Goal: Task Accomplishment & Management: Complete application form

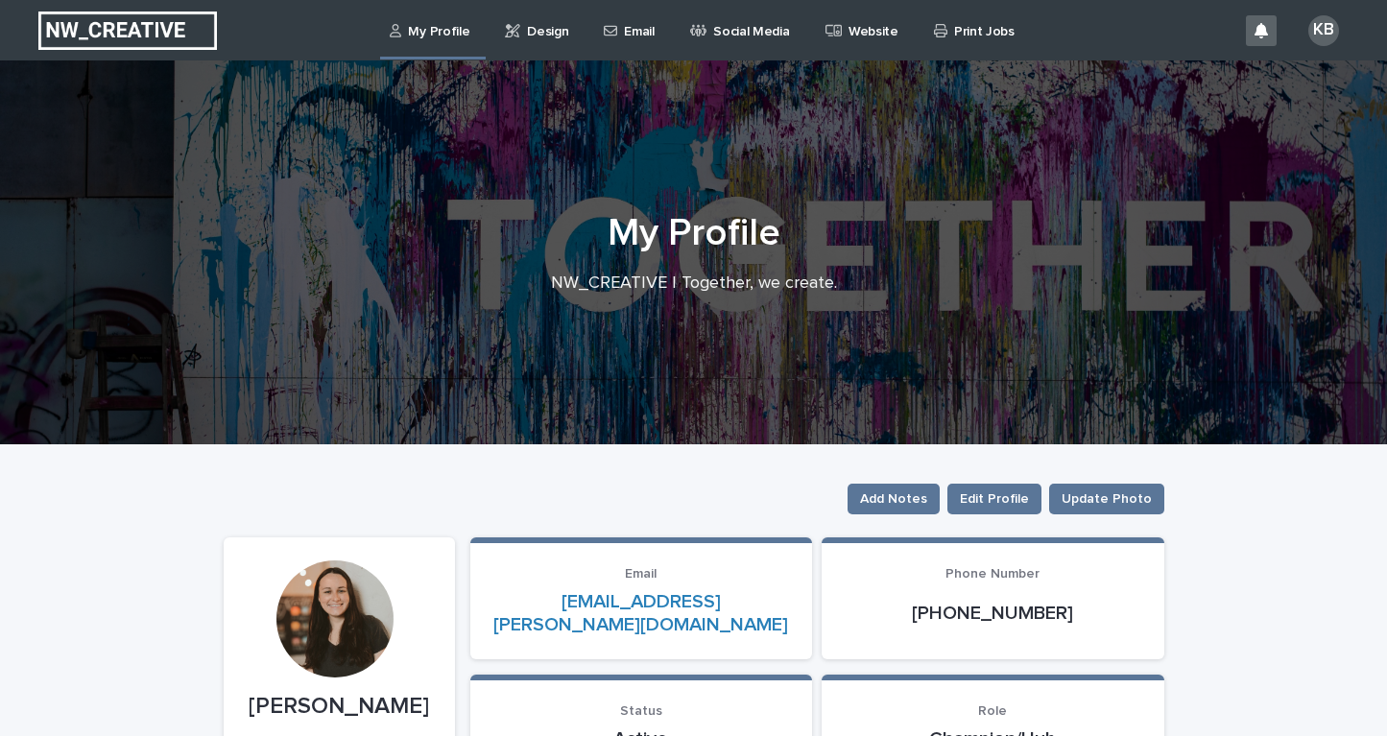
click at [550, 36] on p "Design" at bounding box center [547, 20] width 41 height 40
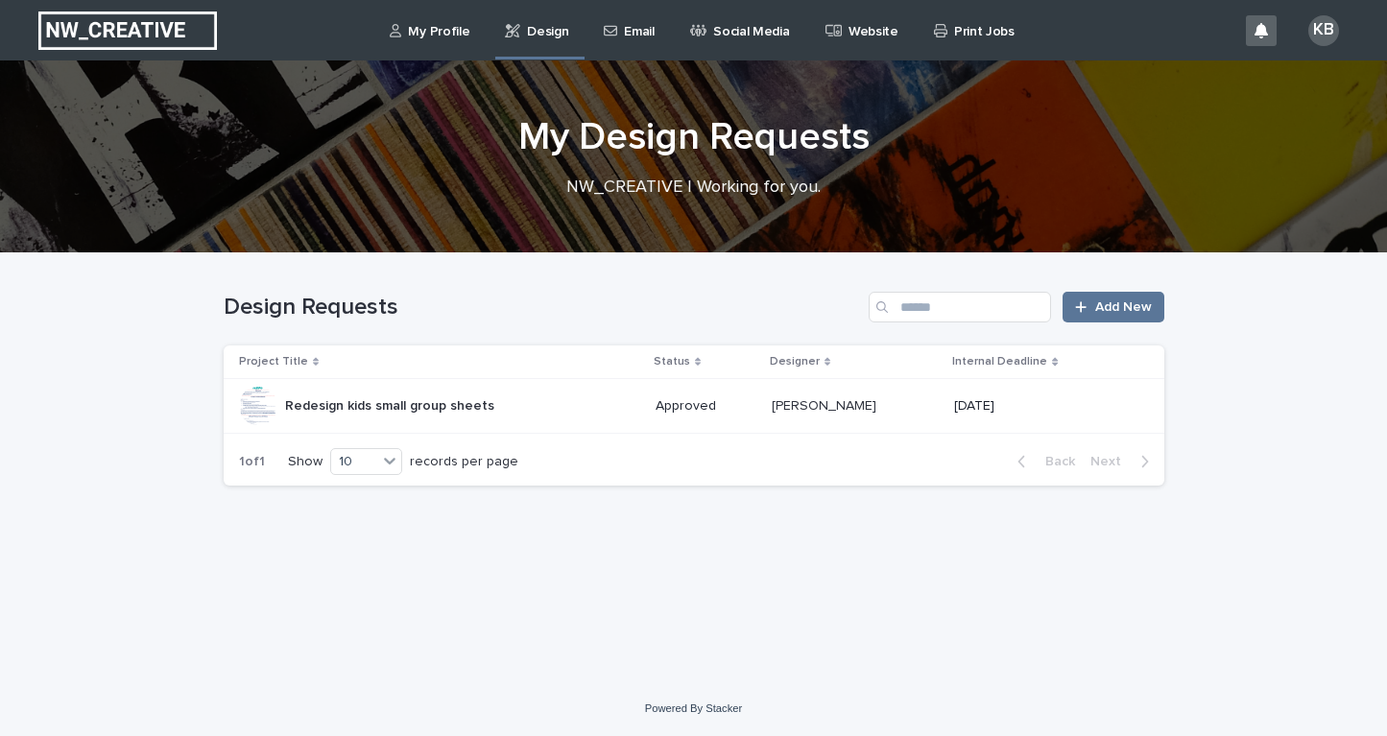
click at [629, 27] on p "Email" at bounding box center [639, 20] width 30 height 40
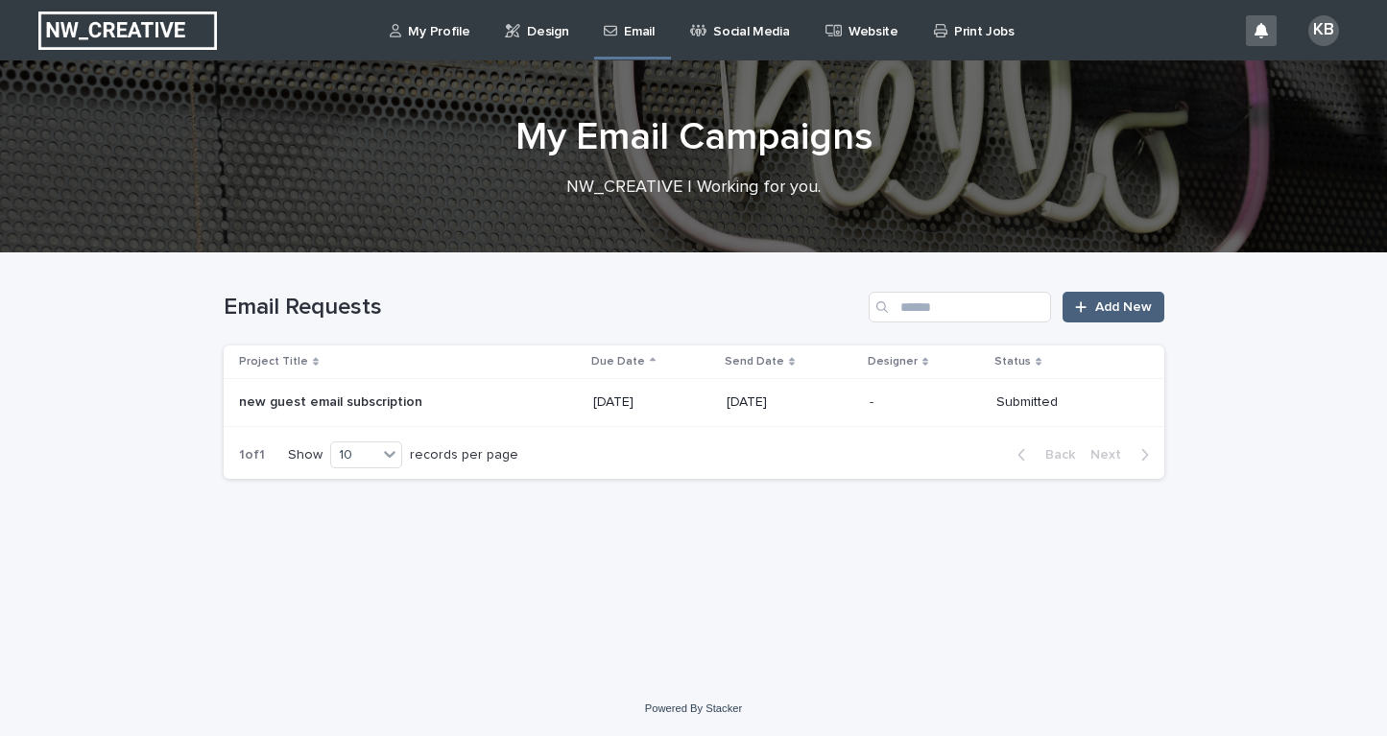
click at [1086, 313] on icon at bounding box center [1081, 306] width 12 height 13
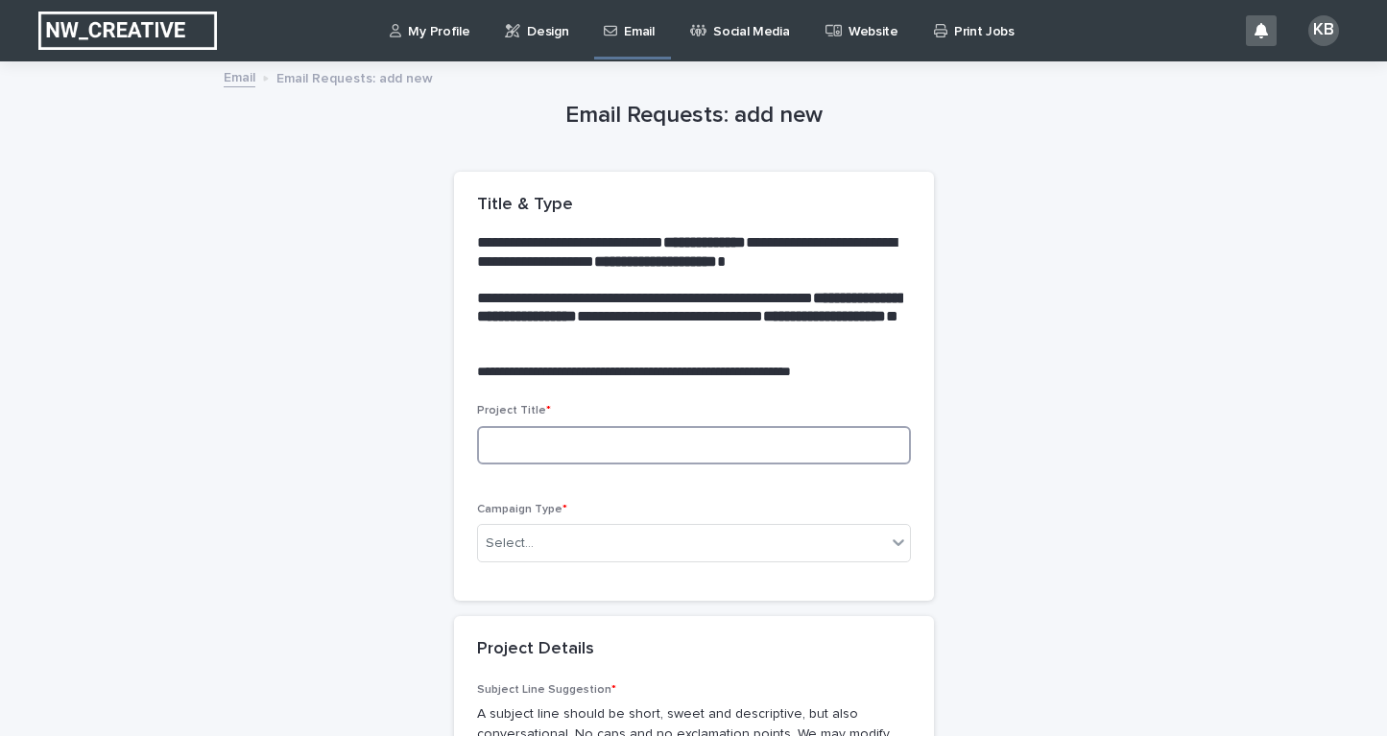
click at [770, 432] on input at bounding box center [694, 445] width 434 height 38
type input "**********"
click at [787, 528] on div "Select..." at bounding box center [682, 544] width 408 height 32
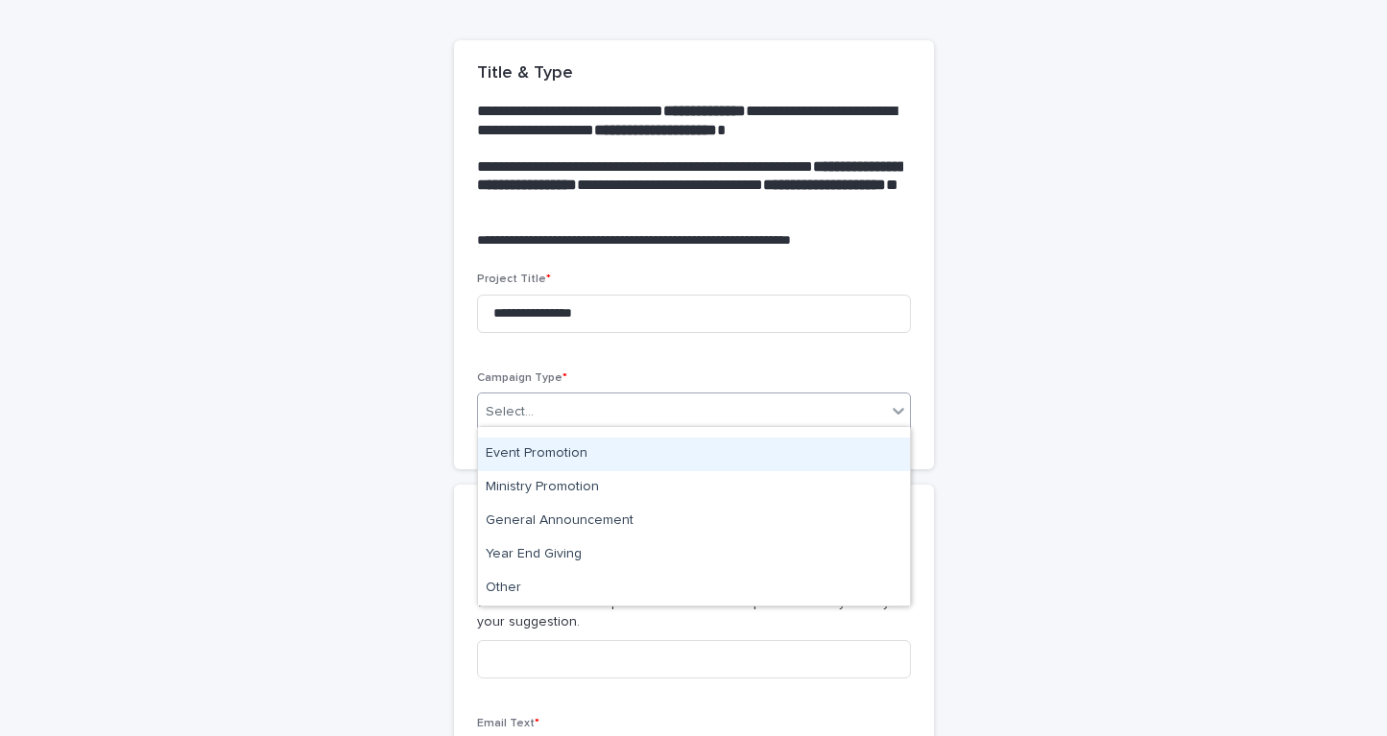
scroll to position [90, 0]
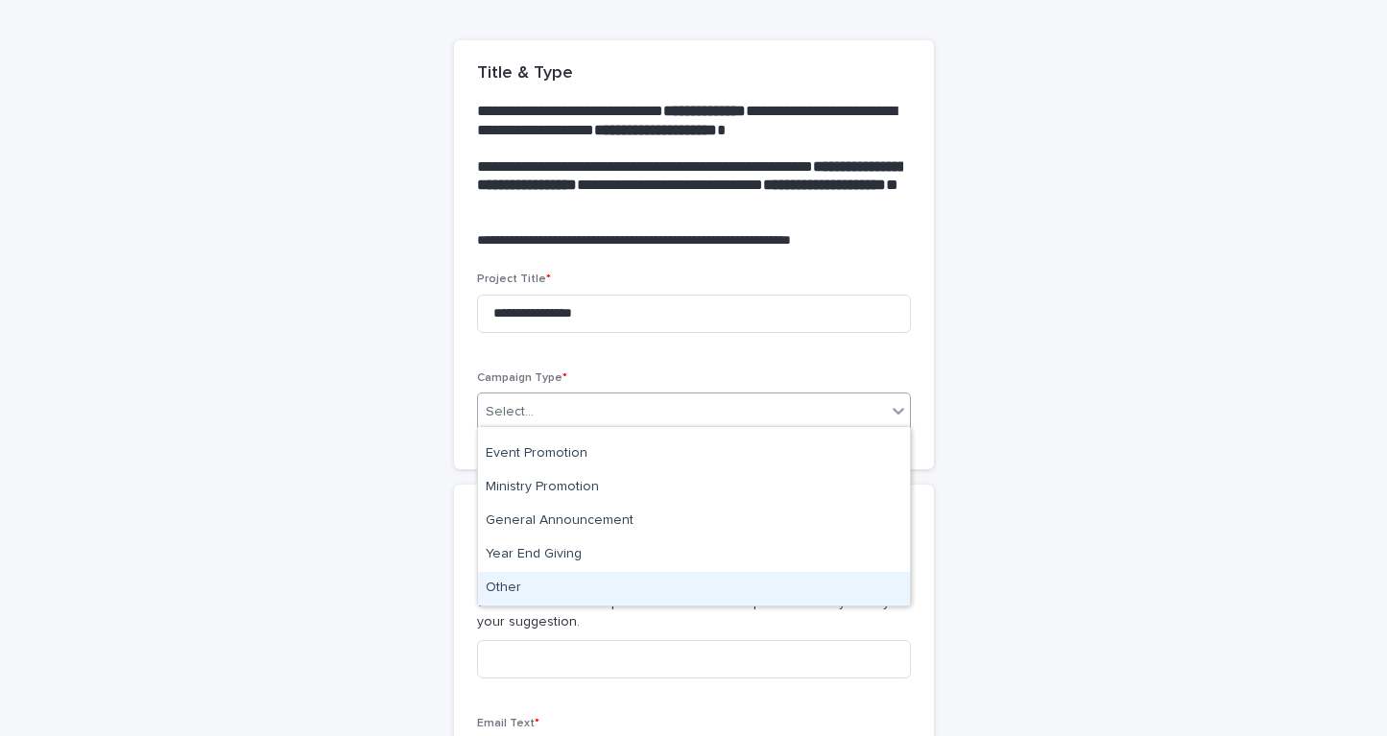
click at [753, 590] on div "Other" at bounding box center [694, 589] width 432 height 34
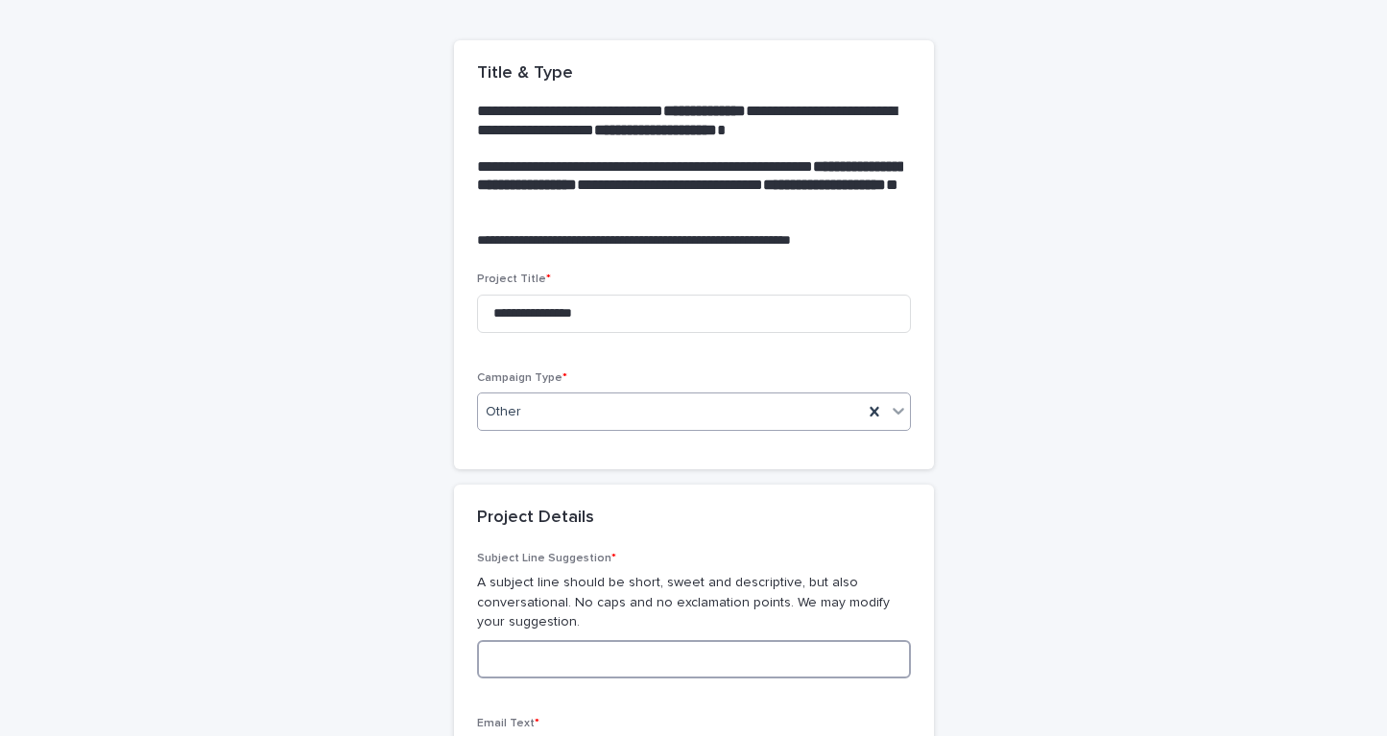
click at [702, 650] on input at bounding box center [694, 659] width 434 height 38
type input "***"
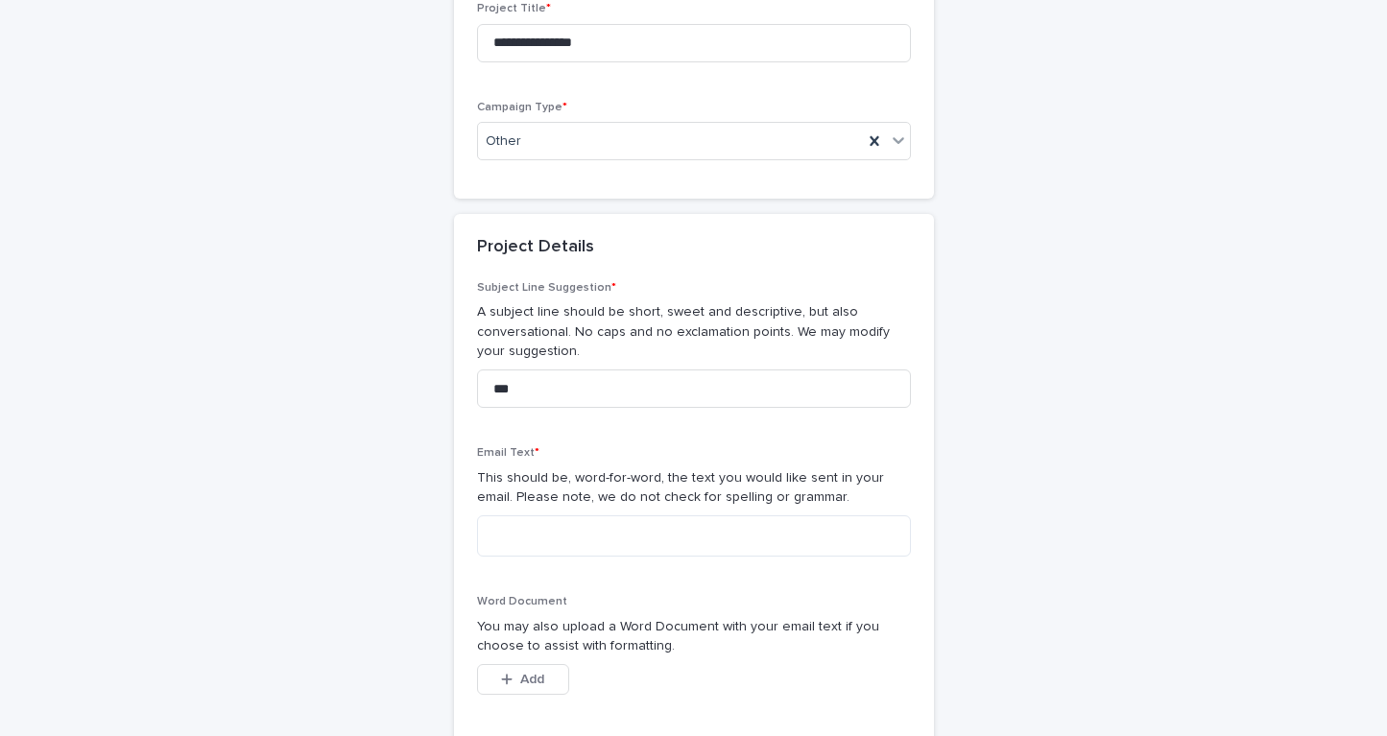
scroll to position [443, 0]
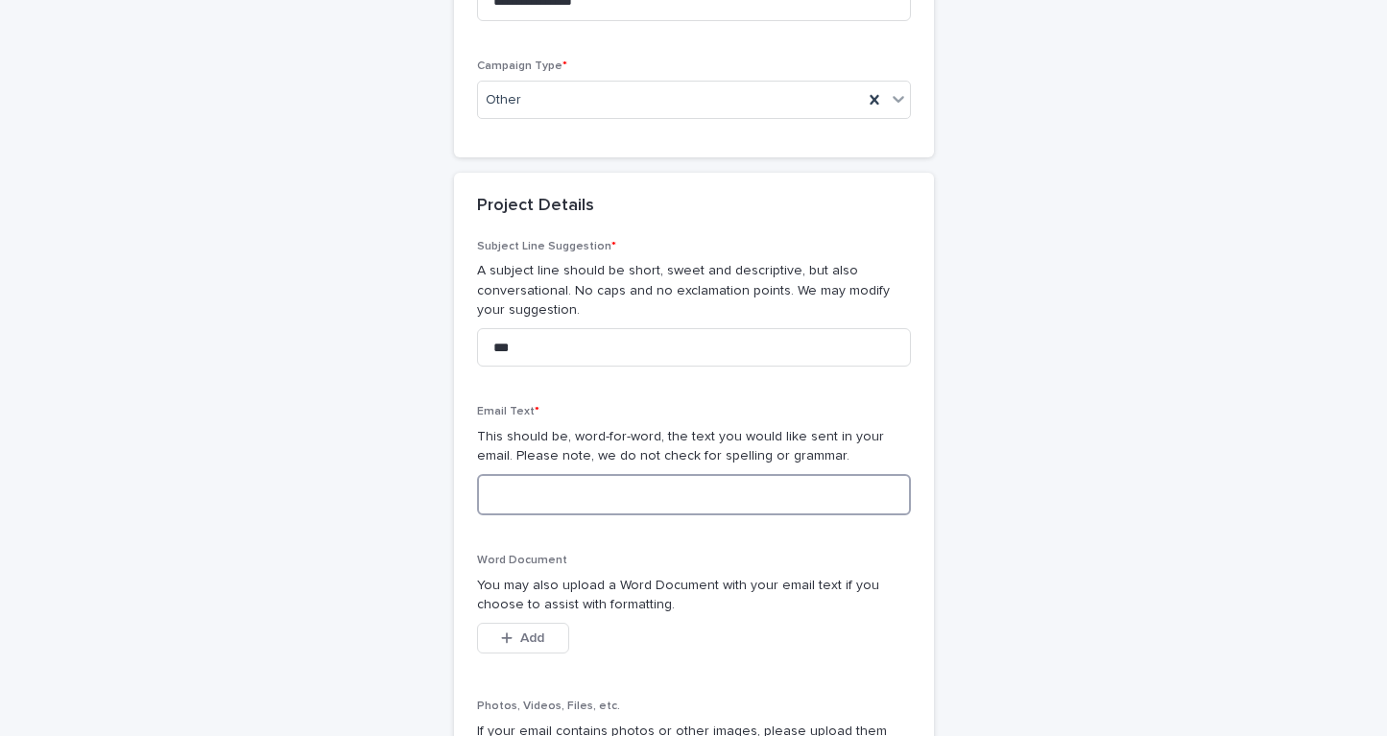
click at [767, 495] on textarea at bounding box center [694, 494] width 434 height 41
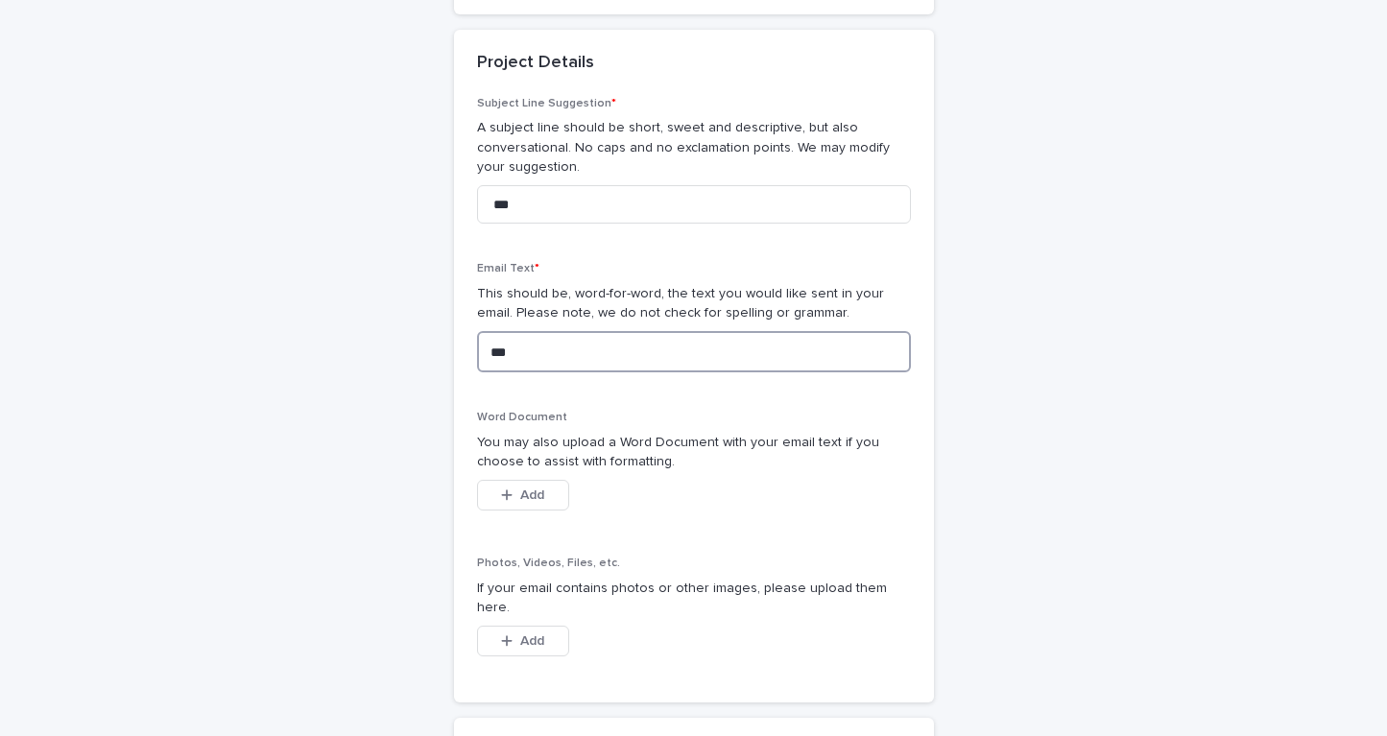
scroll to position [603, 0]
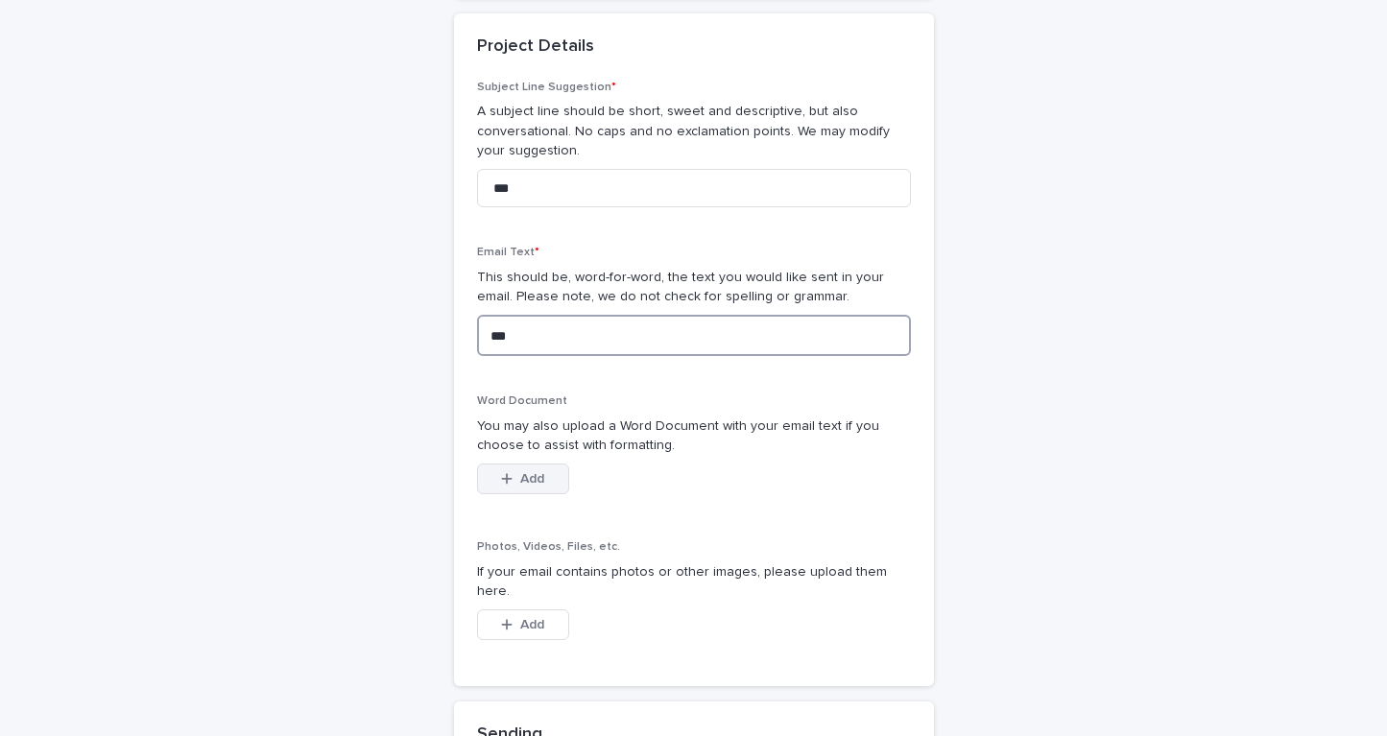
type textarea "***"
click at [524, 464] on button "Add" at bounding box center [523, 479] width 92 height 31
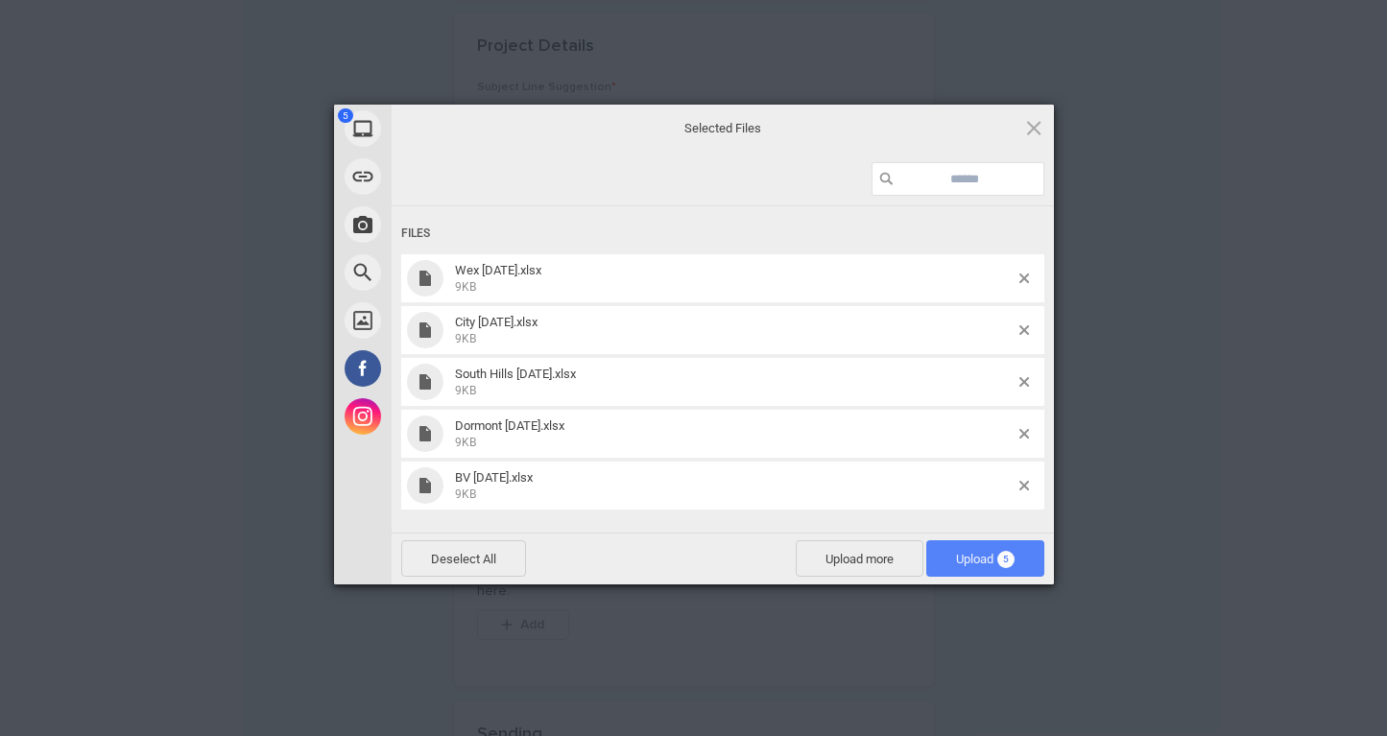
click at [988, 556] on span "Upload 5" at bounding box center [985, 559] width 59 height 14
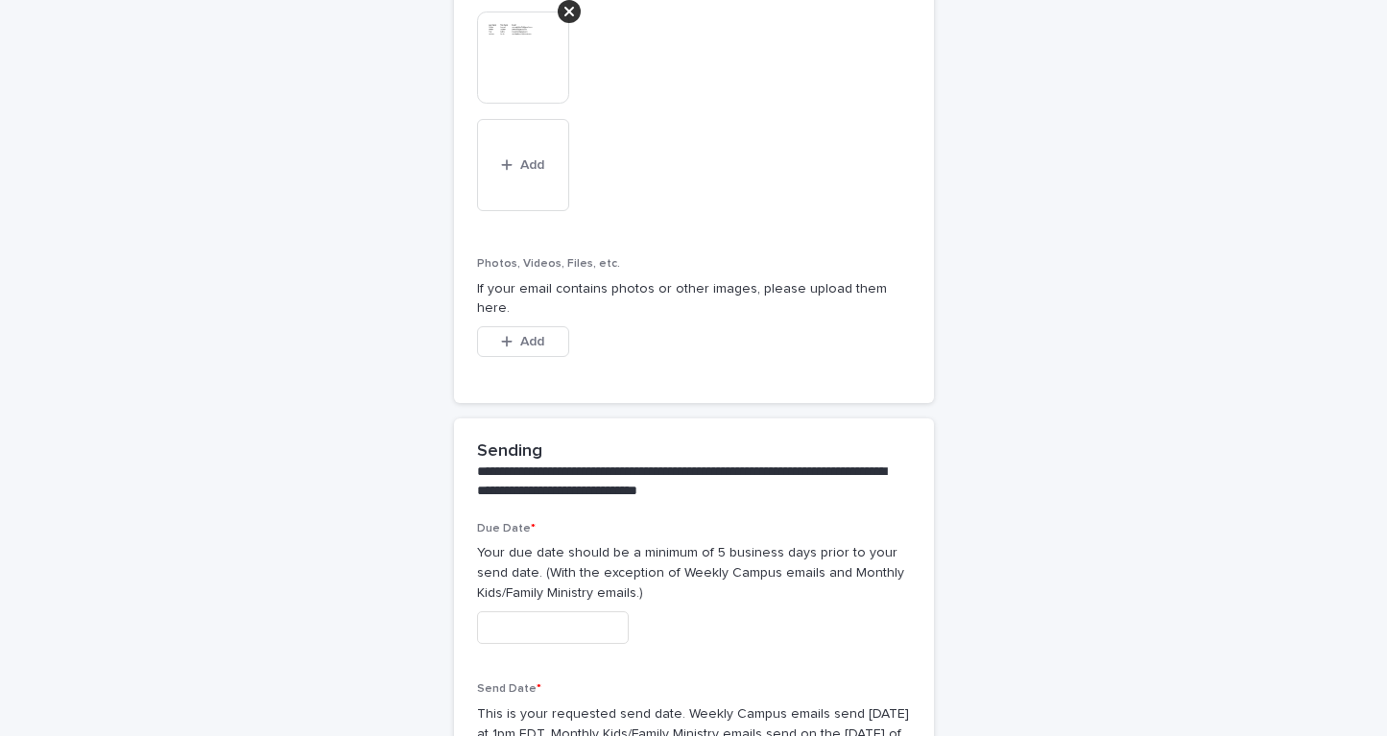
scroll to position [1185, 0]
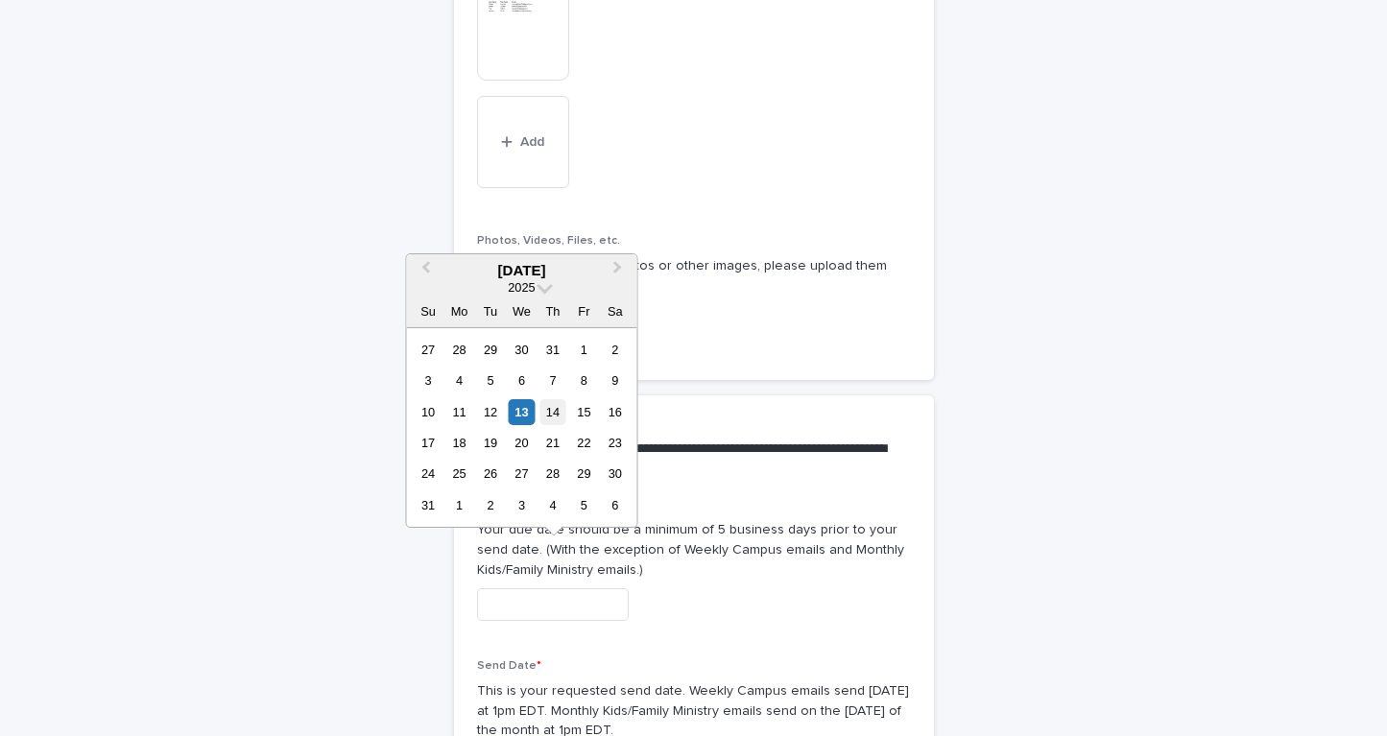
click at [551, 416] on div "14" at bounding box center [552, 412] width 26 height 26
type input "**********"
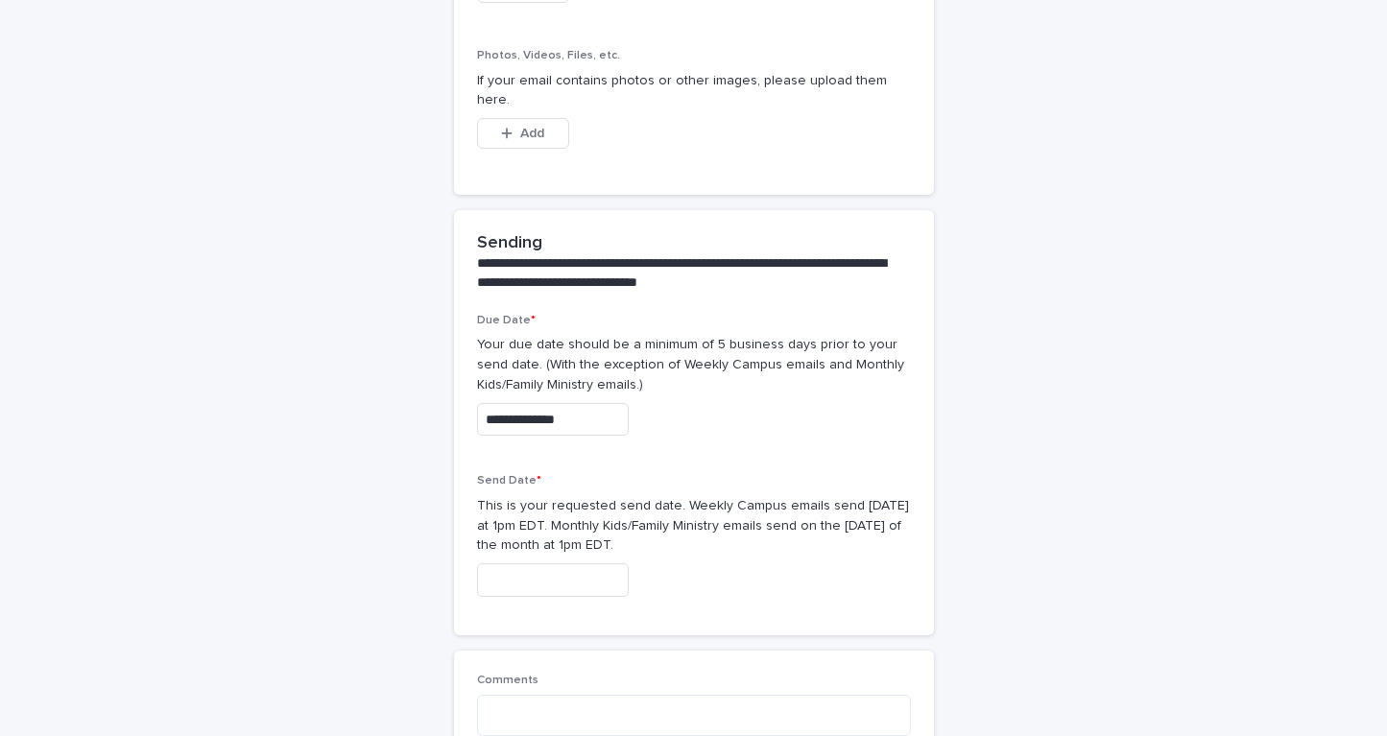
scroll to position [1404, 0]
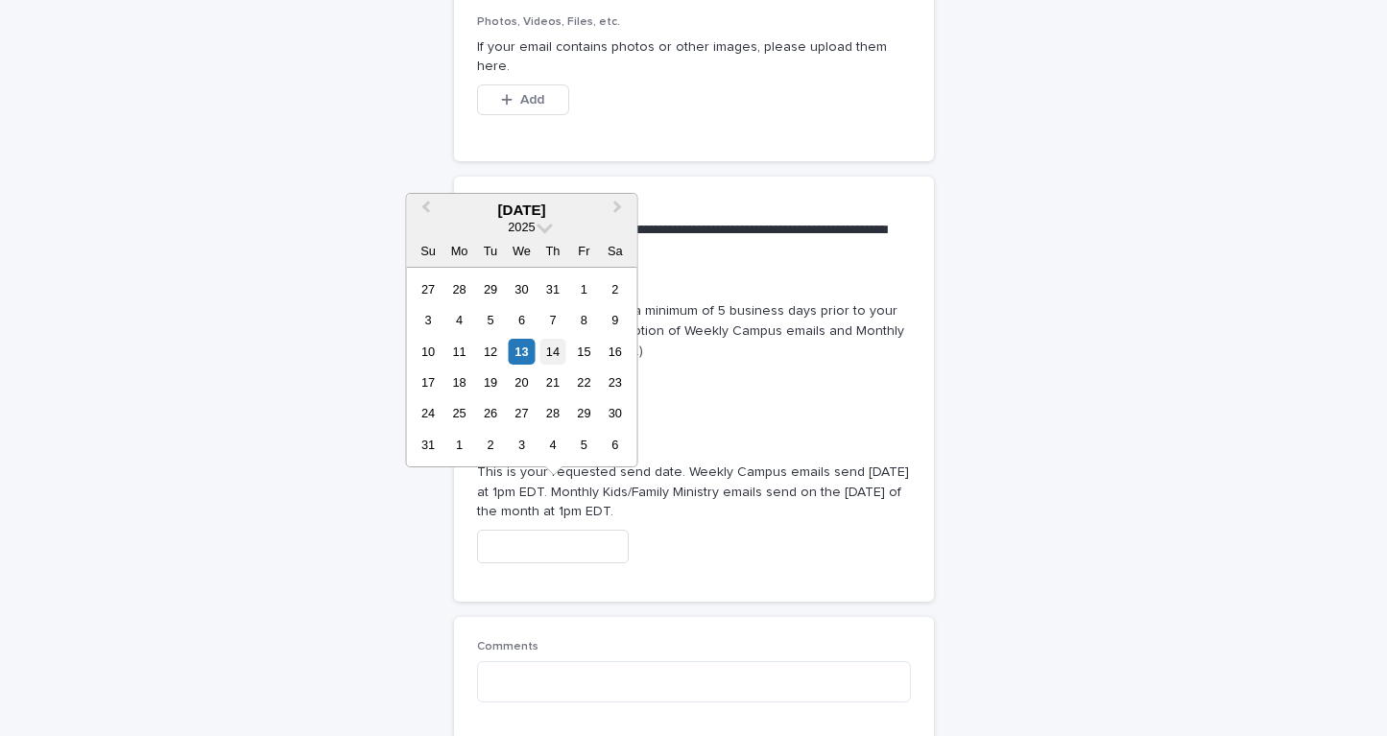
click at [554, 351] on div "14" at bounding box center [552, 352] width 26 height 26
type input "**********"
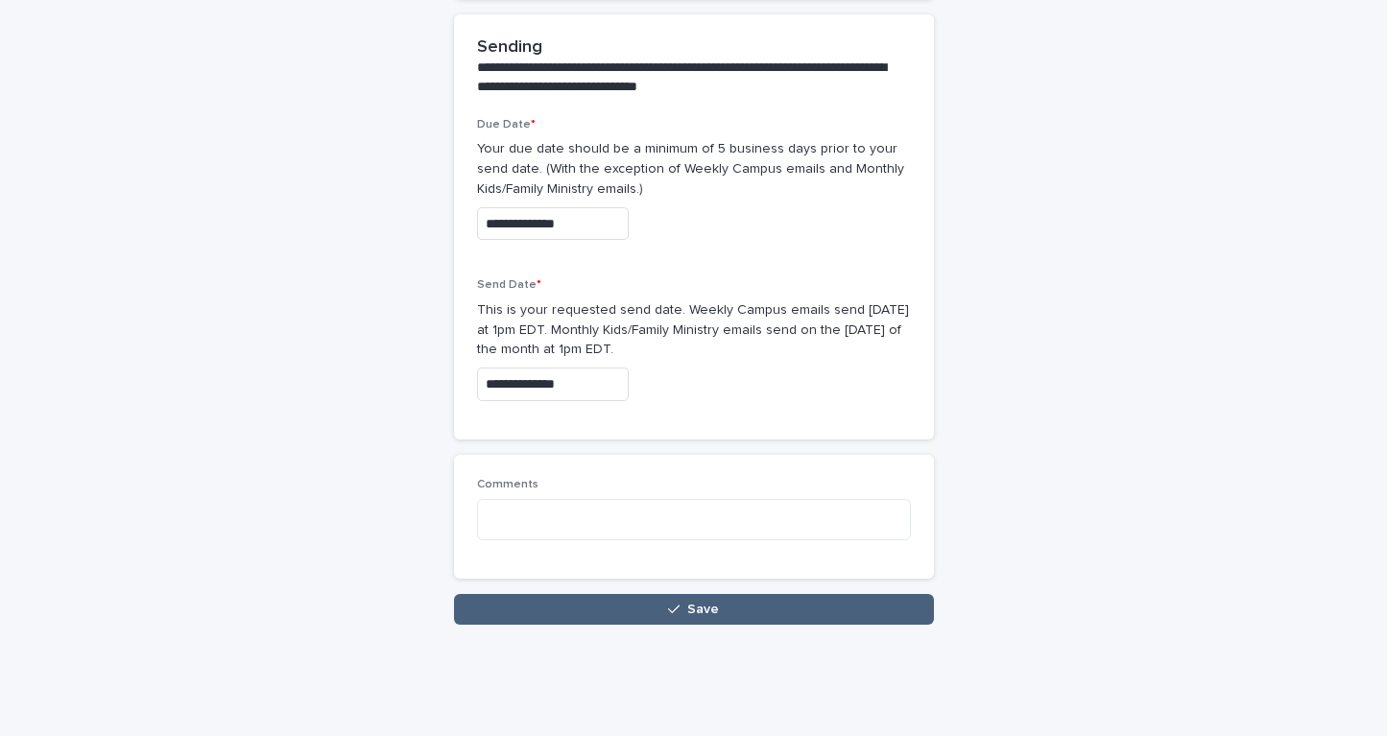
click at [596, 594] on button "Save" at bounding box center [694, 609] width 480 height 31
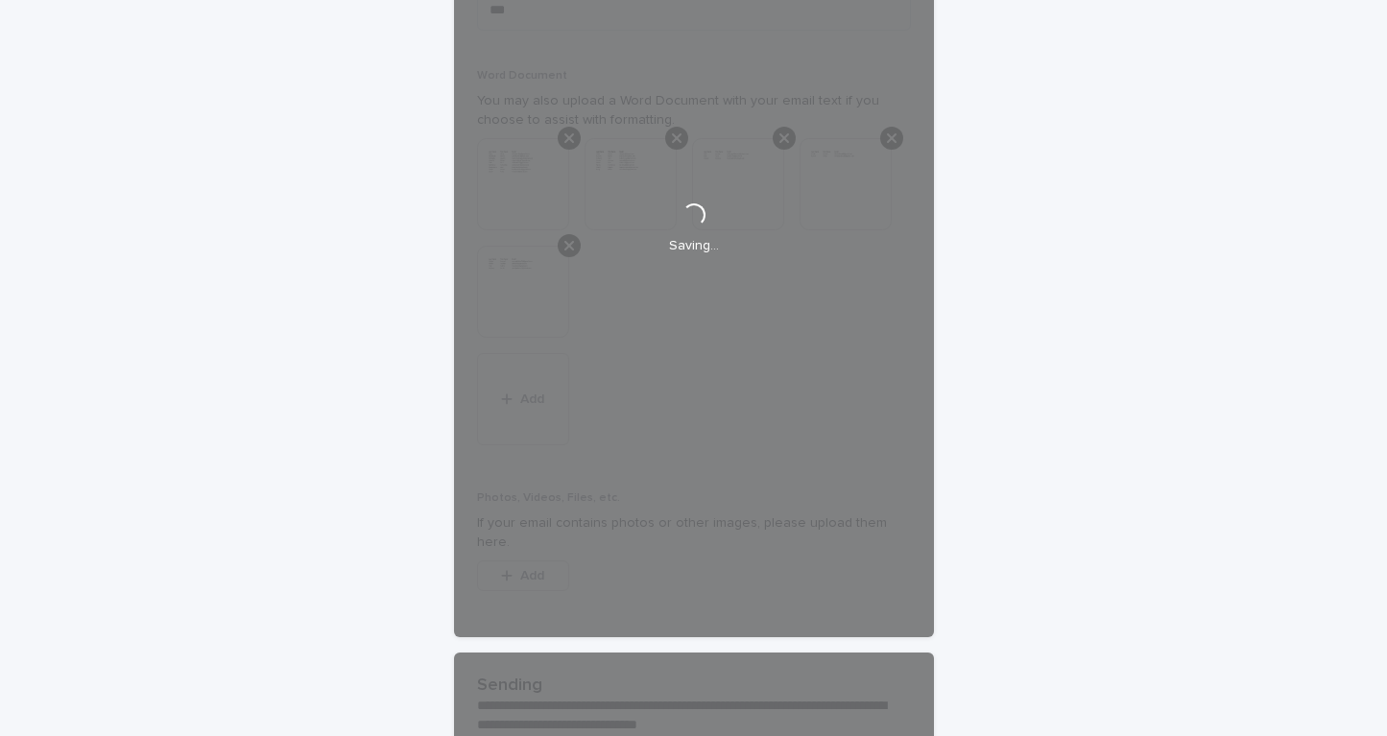
scroll to position [872, 0]
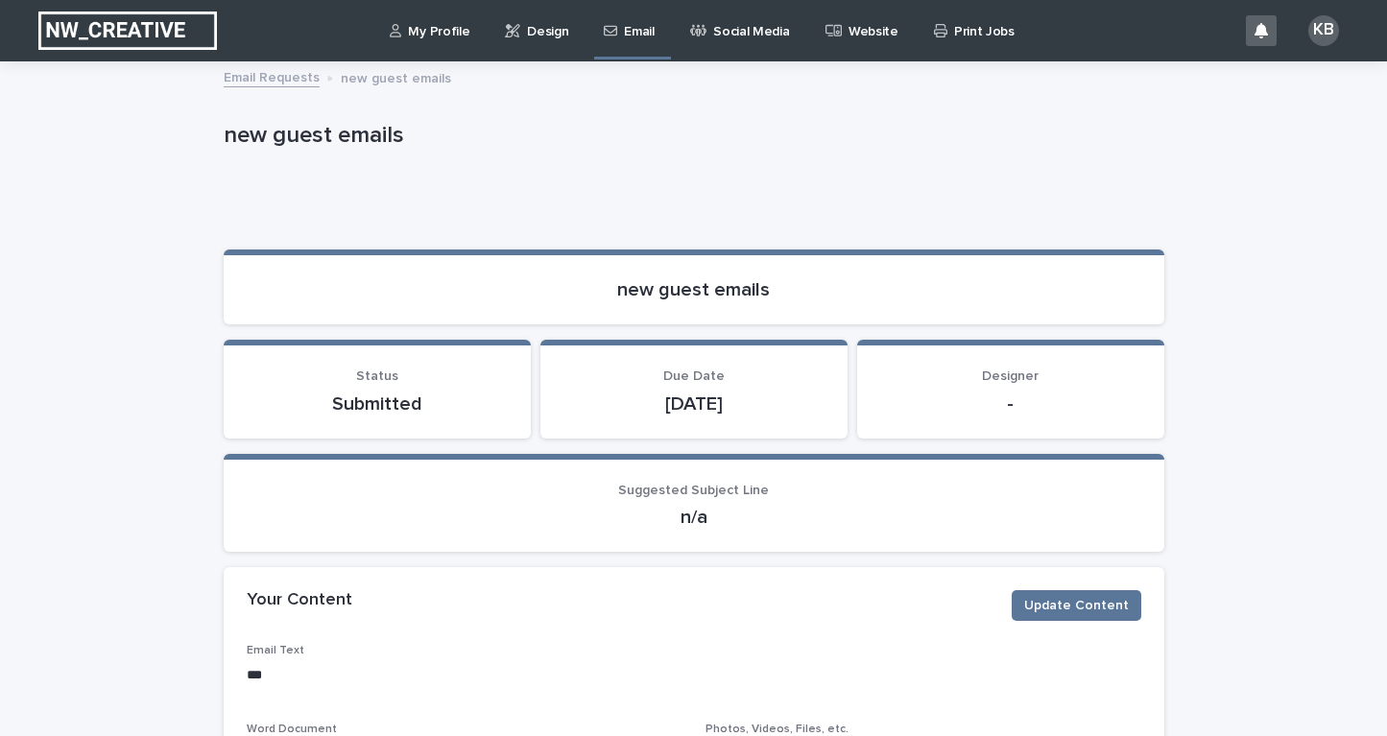
click at [630, 33] on p "Email" at bounding box center [639, 20] width 30 height 40
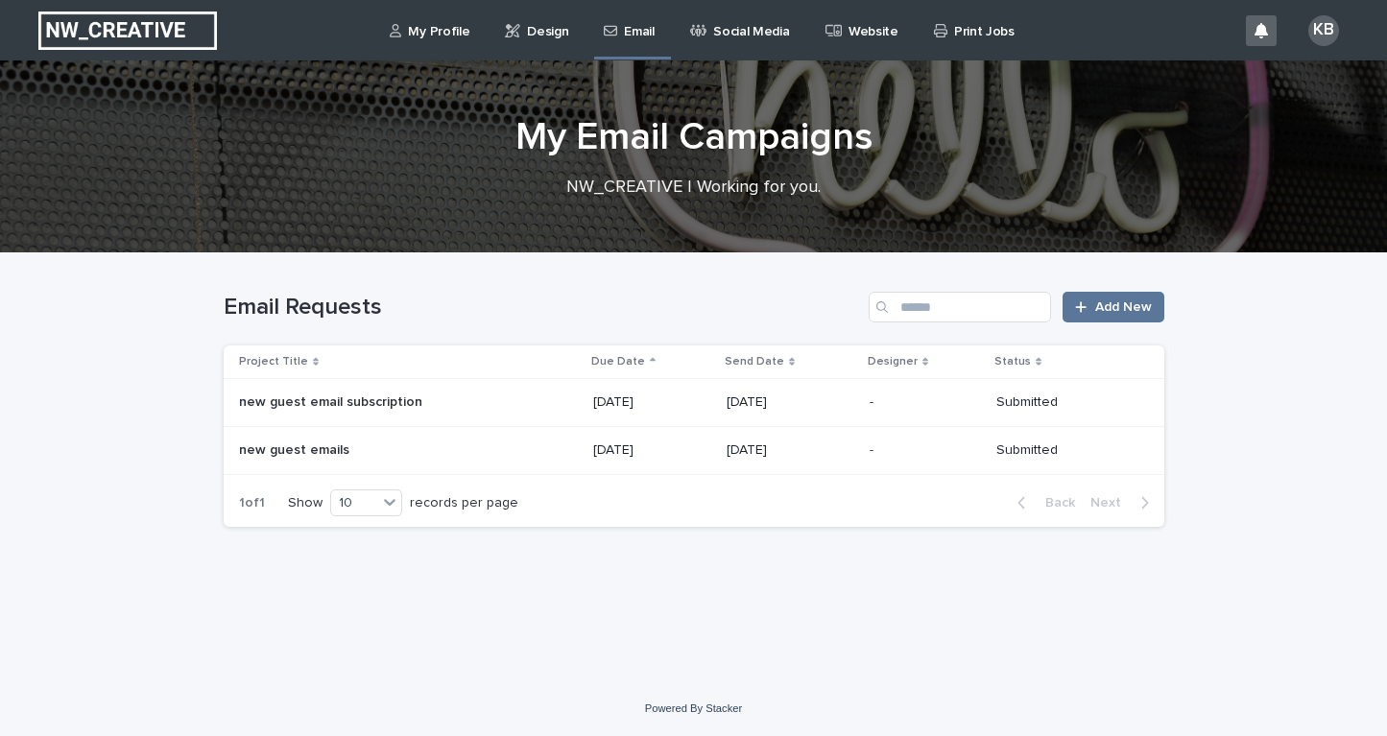
click at [538, 27] on p "Design" at bounding box center [547, 20] width 41 height 40
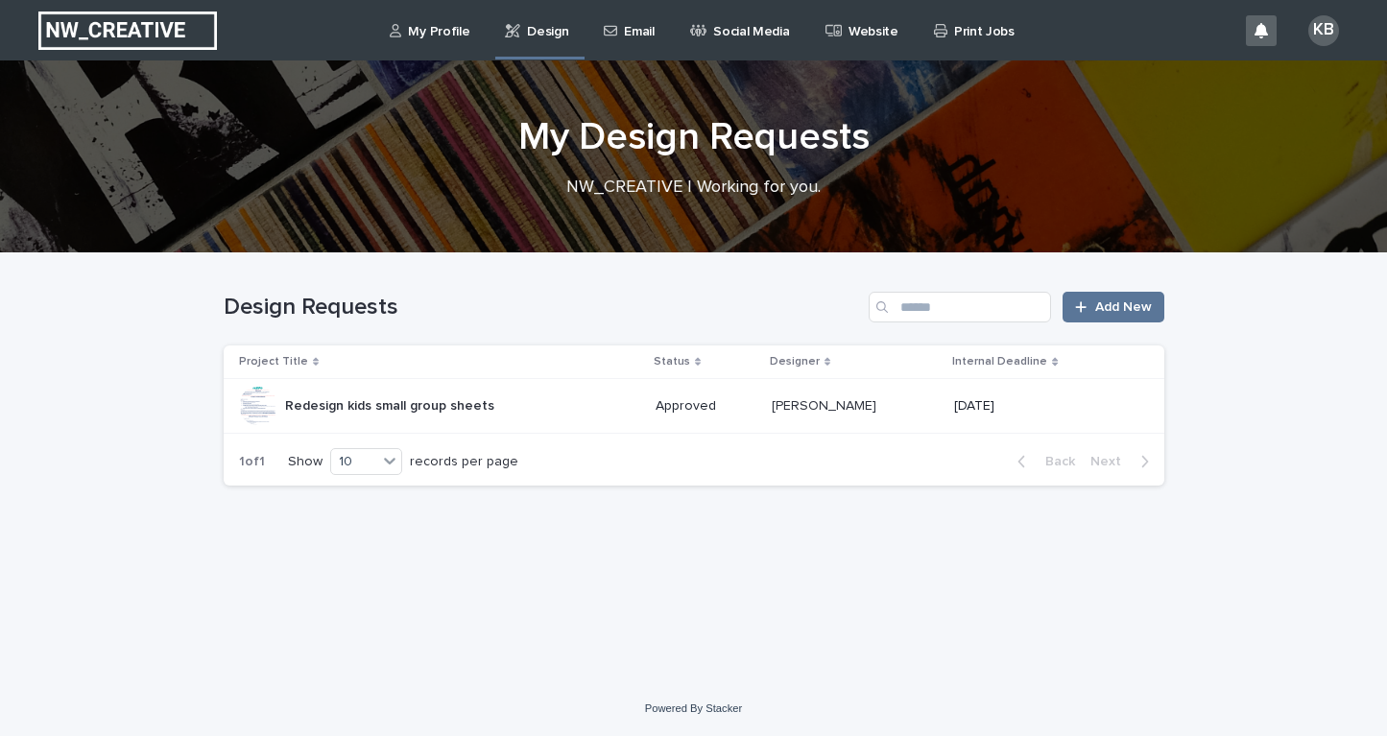
click at [454, 31] on p "My Profile" at bounding box center [438, 20] width 61 height 40
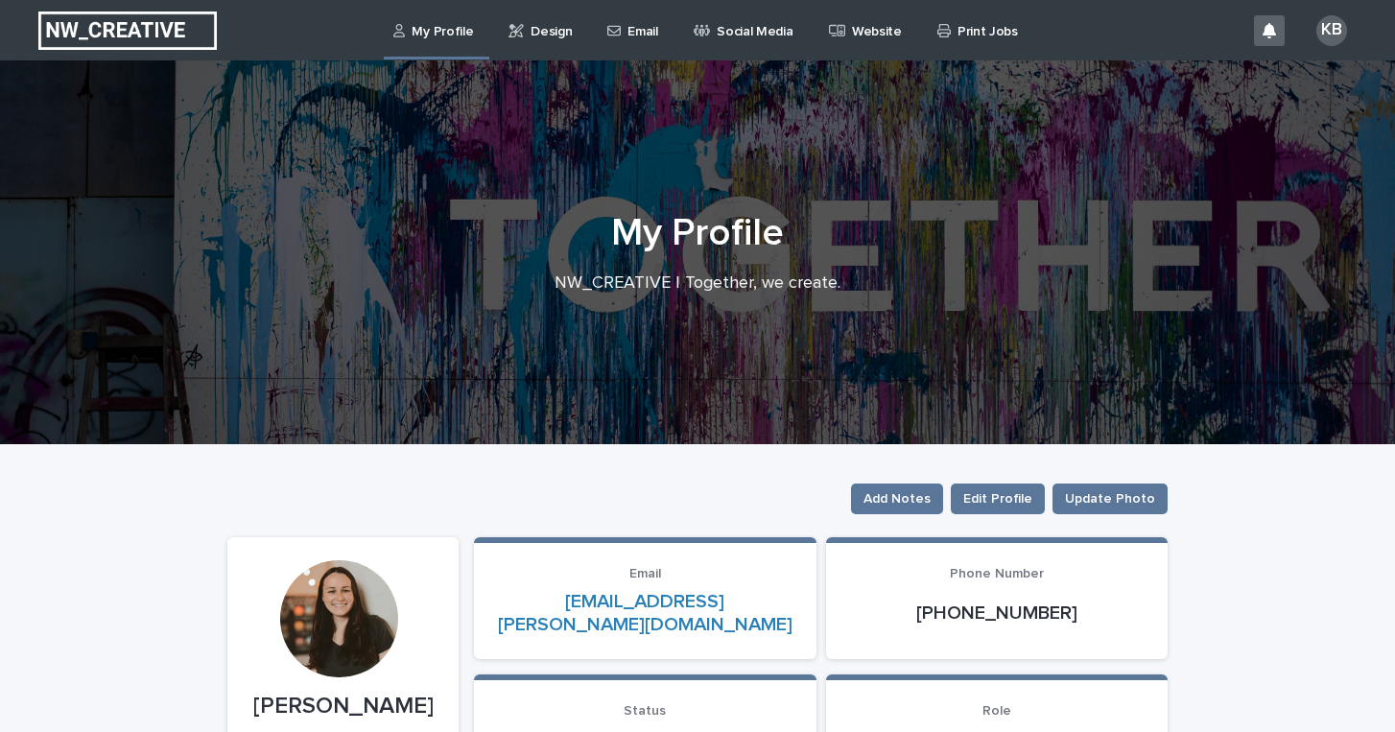
click at [628, 34] on p "Email" at bounding box center [643, 20] width 30 height 40
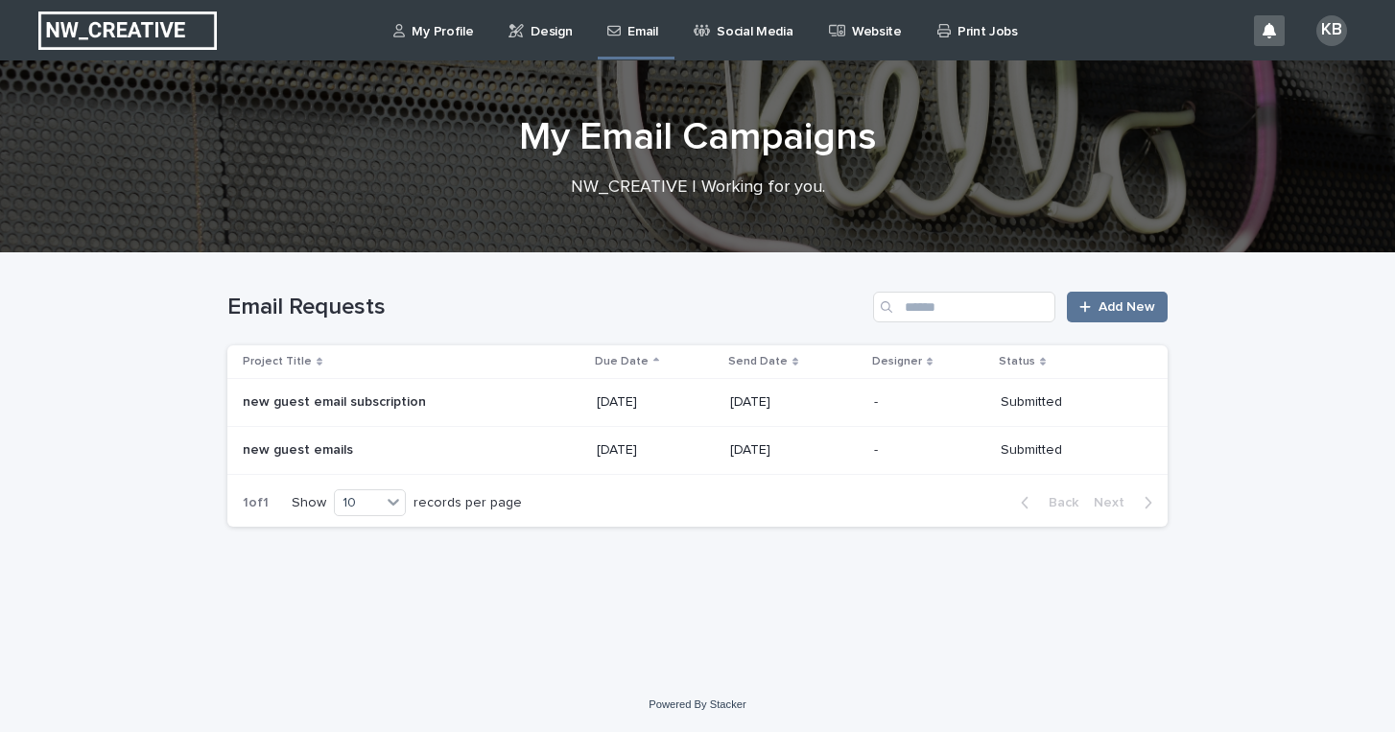
click at [858, 38] on p "Website" at bounding box center [877, 20] width 50 height 40
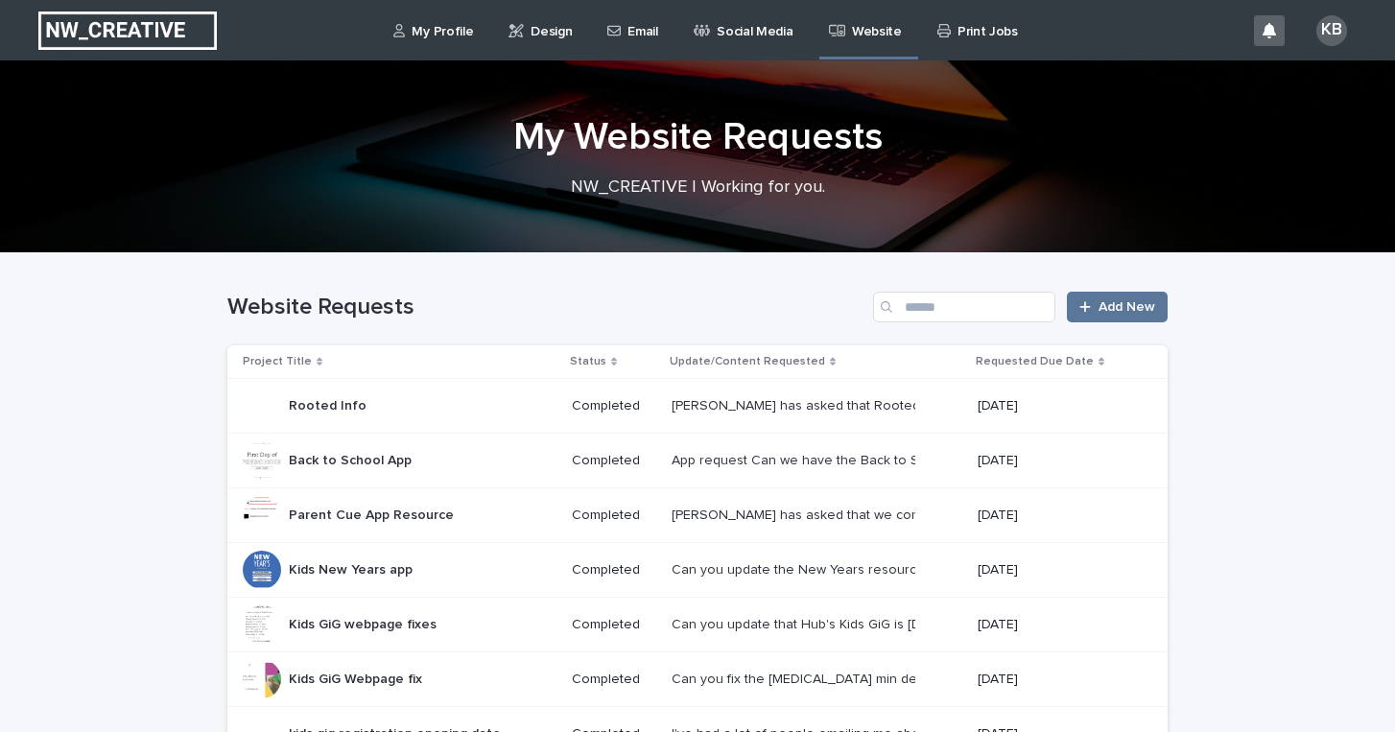
click at [938, 27] on icon at bounding box center [944, 30] width 13 height 13
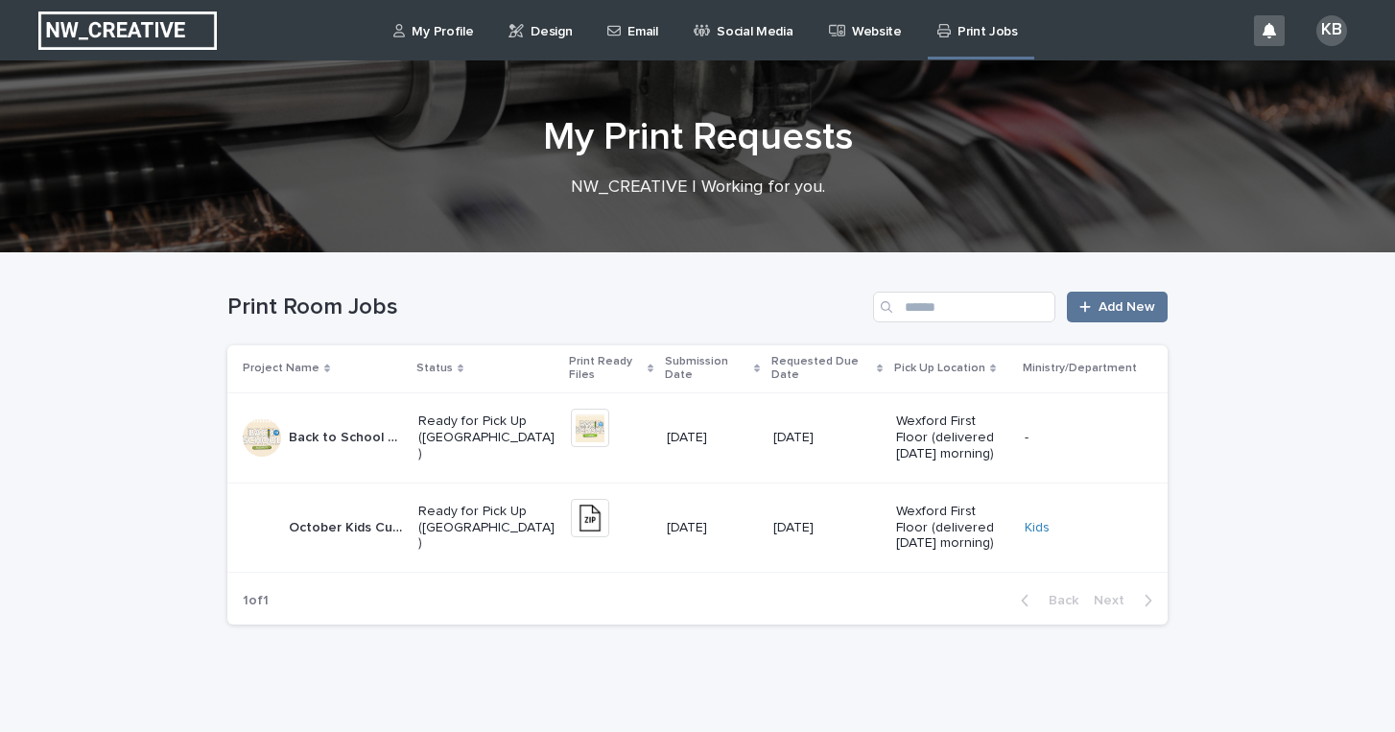
click at [752, 36] on p "Social Media" at bounding box center [755, 20] width 76 height 40
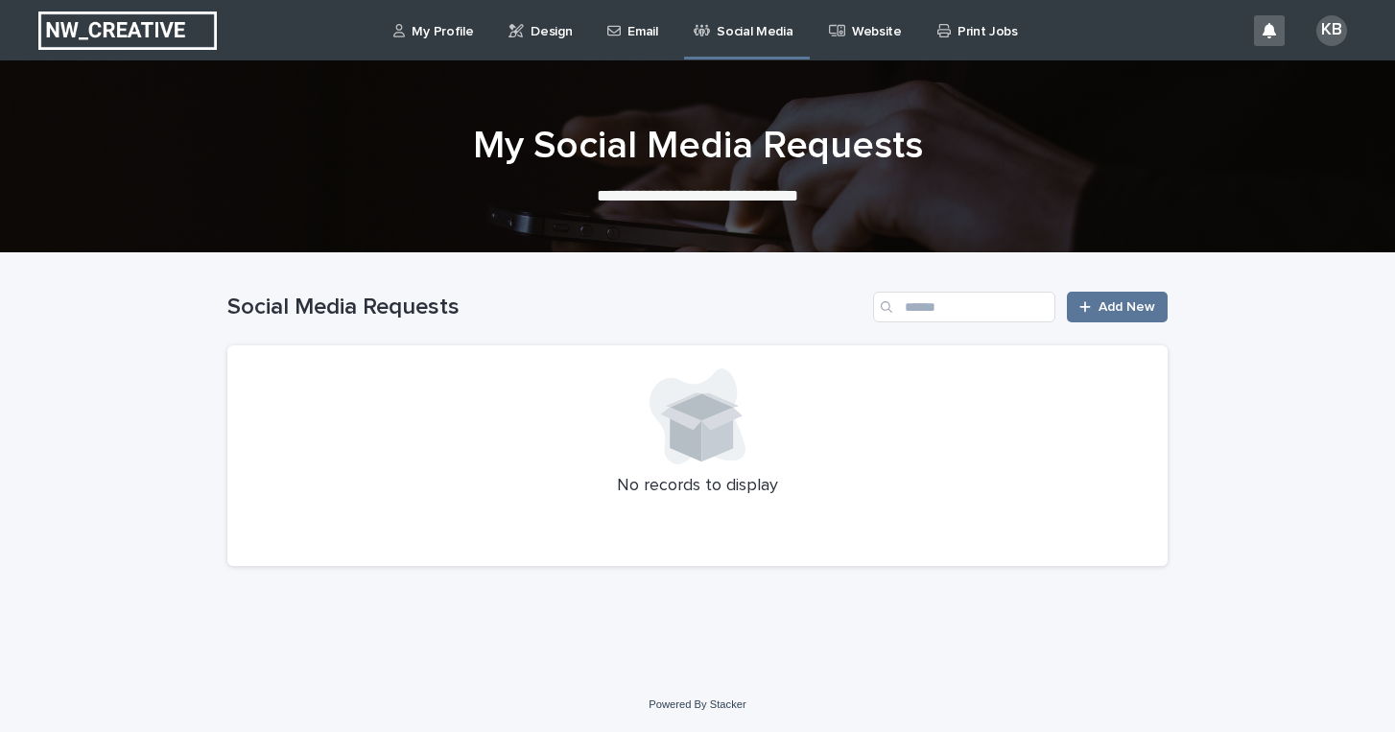
click at [630, 26] on p "Email" at bounding box center [643, 20] width 30 height 40
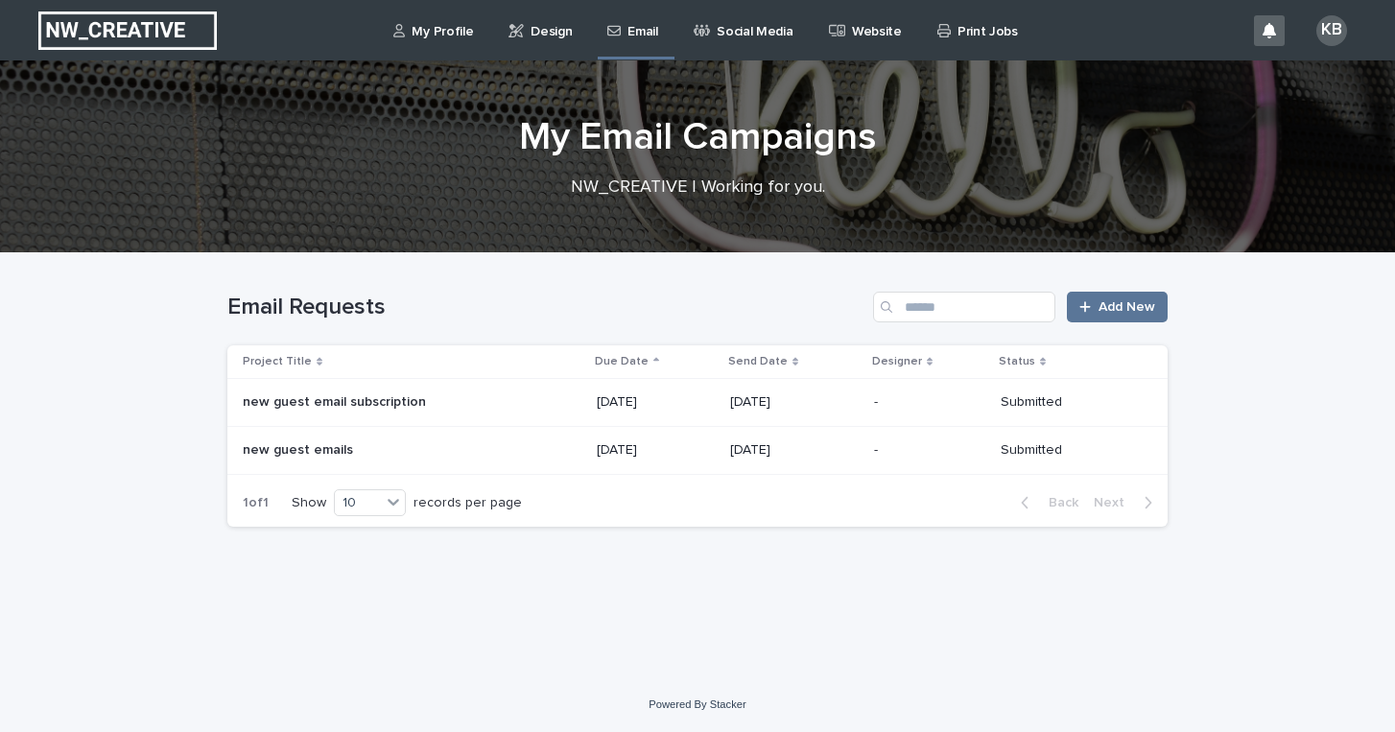
click at [1046, 358] on icon at bounding box center [1043, 362] width 6 height 10
click at [1061, 400] on p "Submitted" at bounding box center [1069, 402] width 136 height 16
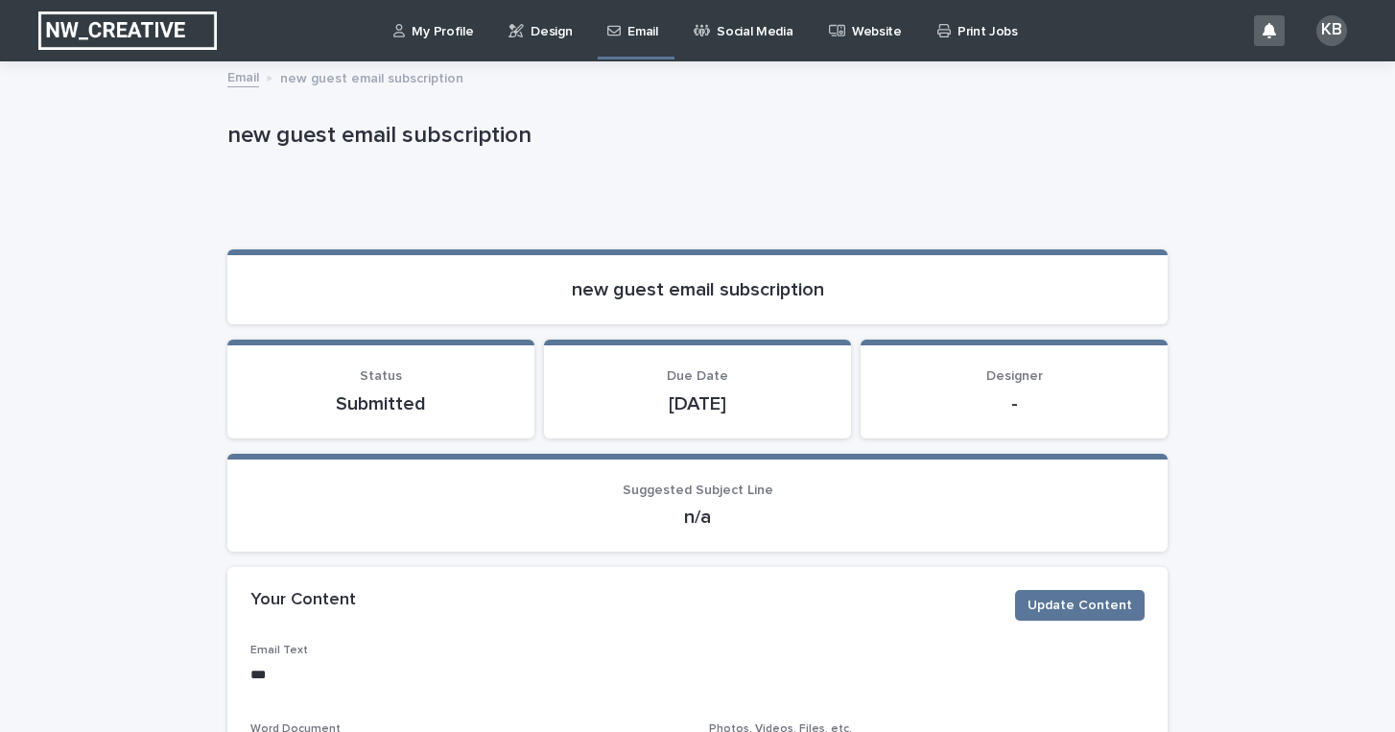
click at [443, 26] on p "My Profile" at bounding box center [442, 20] width 61 height 40
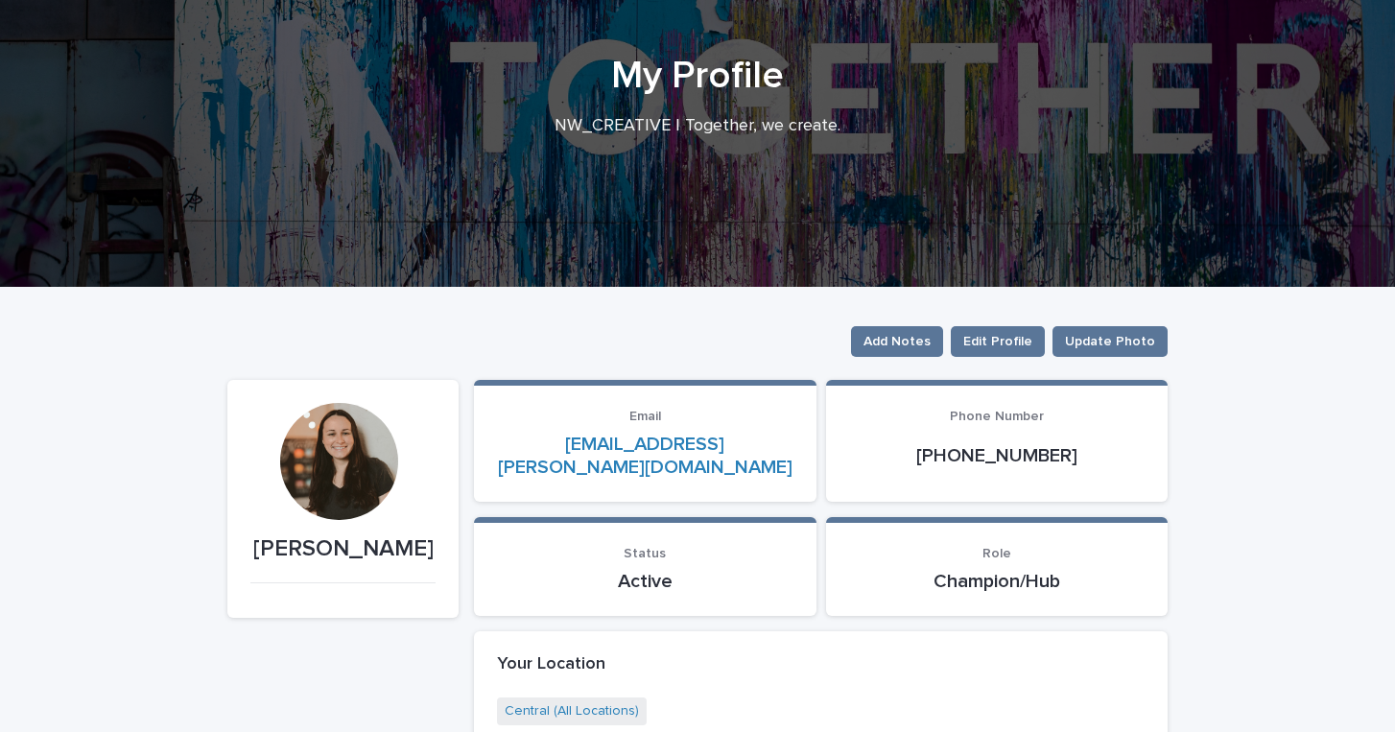
scroll to position [159, 0]
